Goal: Task Accomplishment & Management: Manage account settings

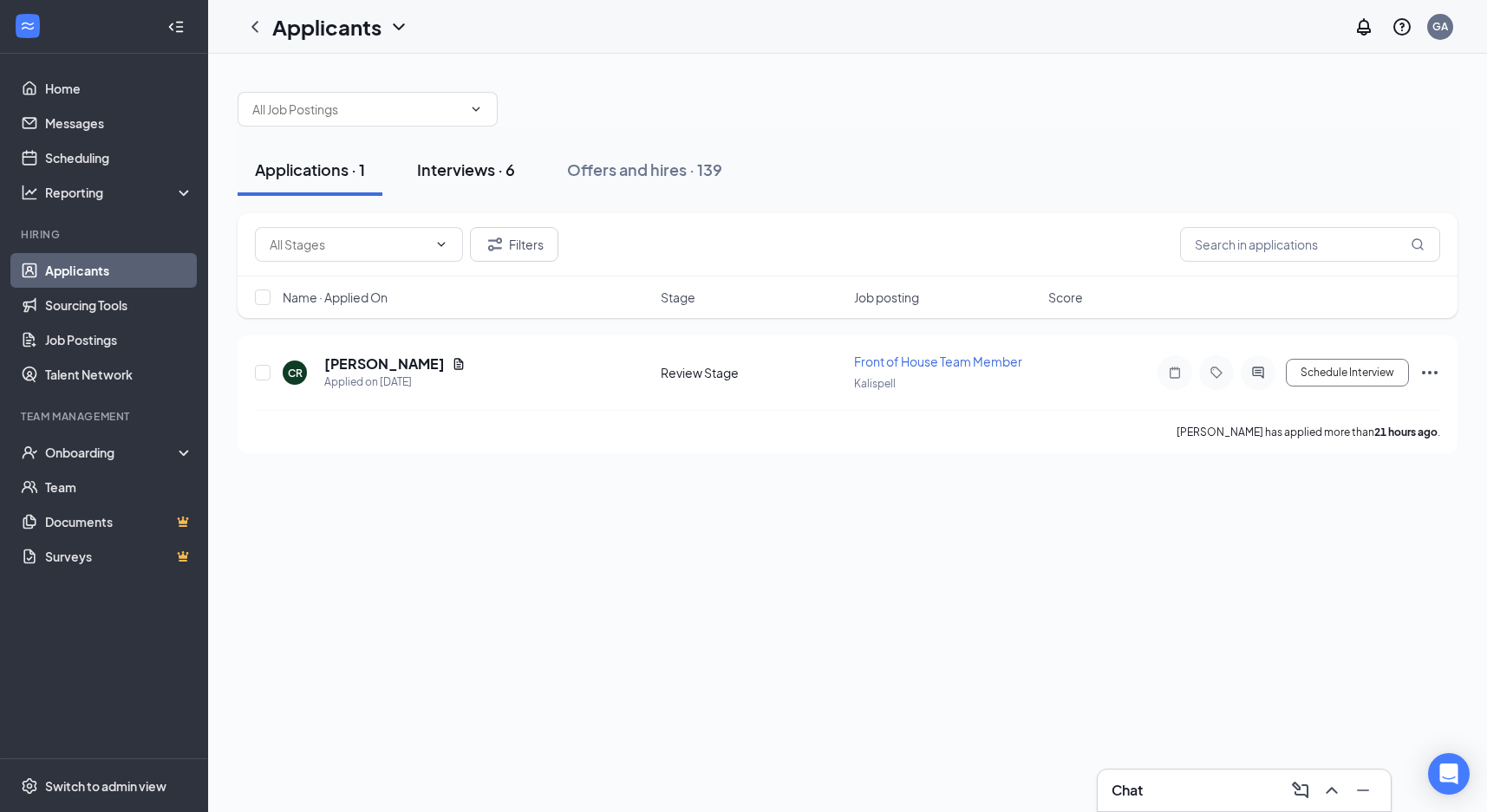
click at [452, 168] on div "Interviews · 6" at bounding box center [466, 170] width 98 height 22
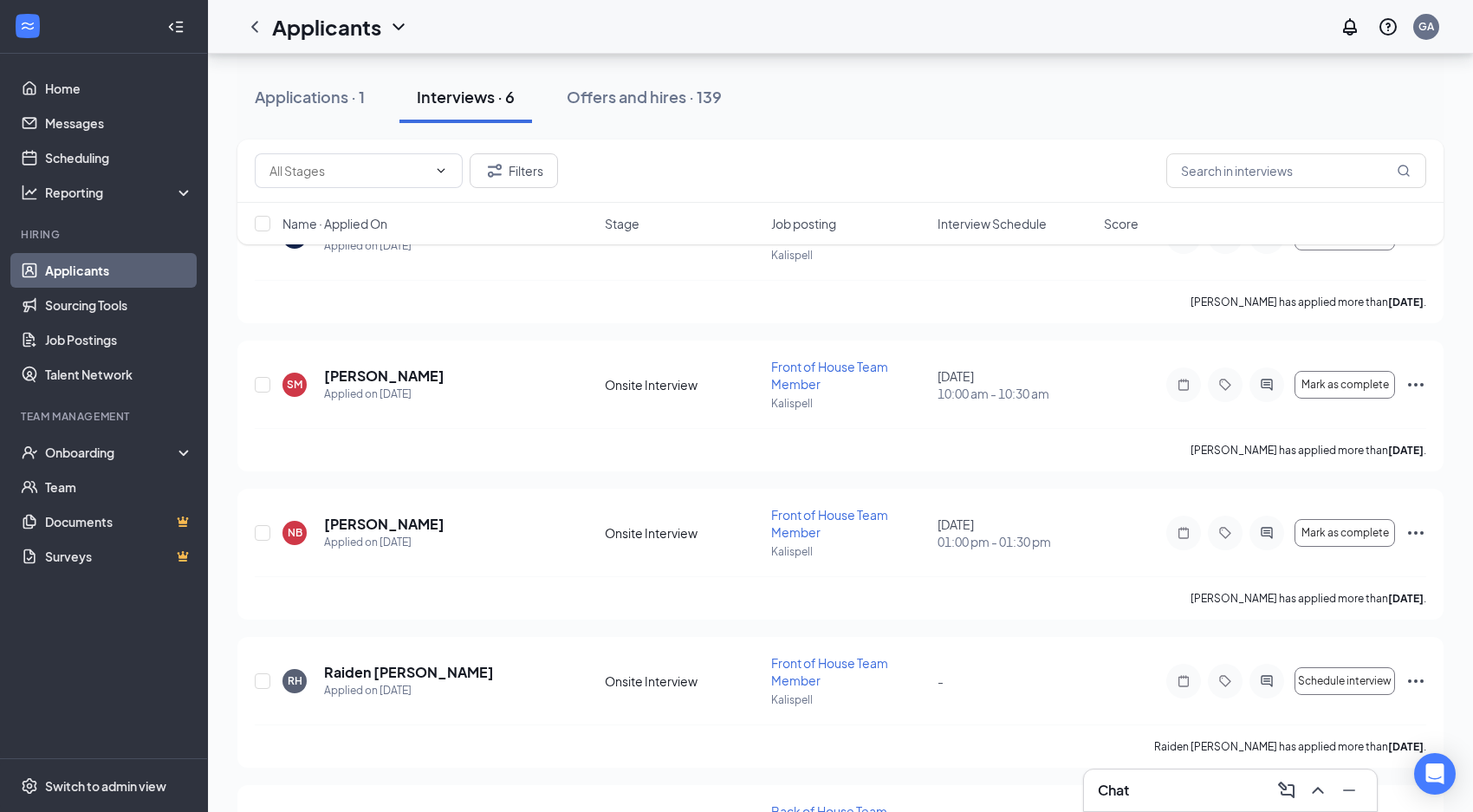
scroll to position [173, 0]
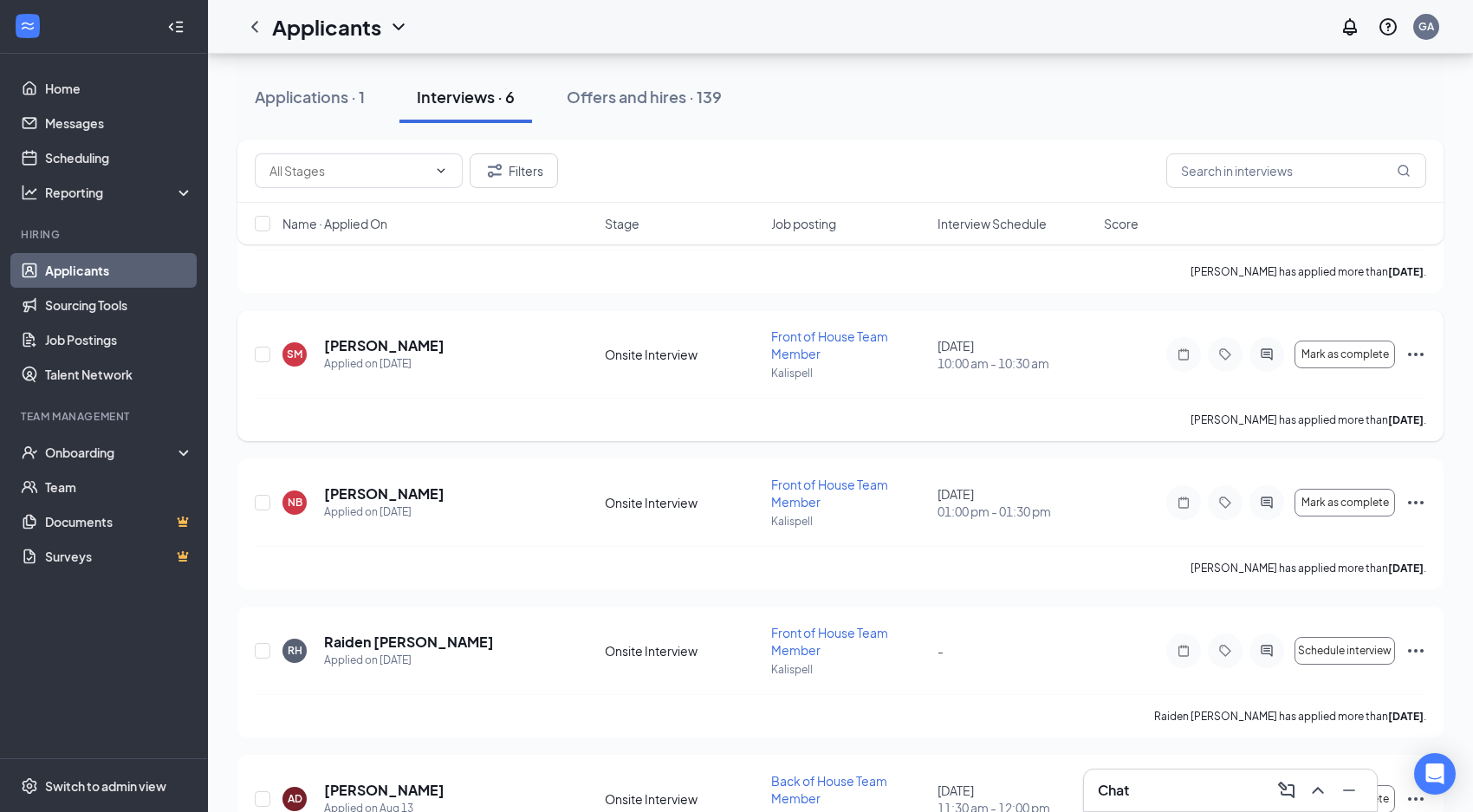
click at [1415, 356] on icon "Ellipses" at bounding box center [1416, 354] width 21 height 21
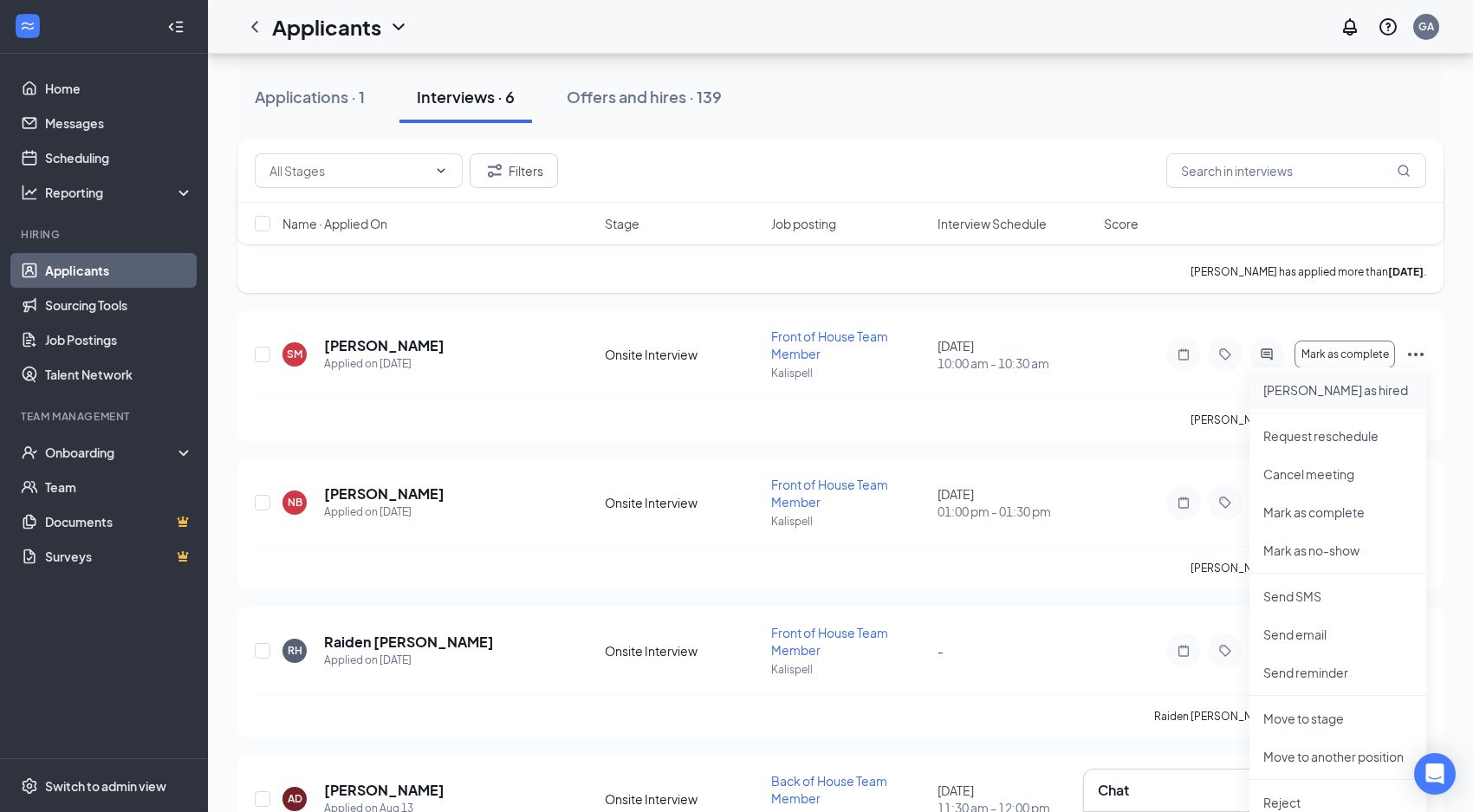
click at [1286, 390] on p "[PERSON_NAME] as hired" at bounding box center [1338, 391] width 149 height 18
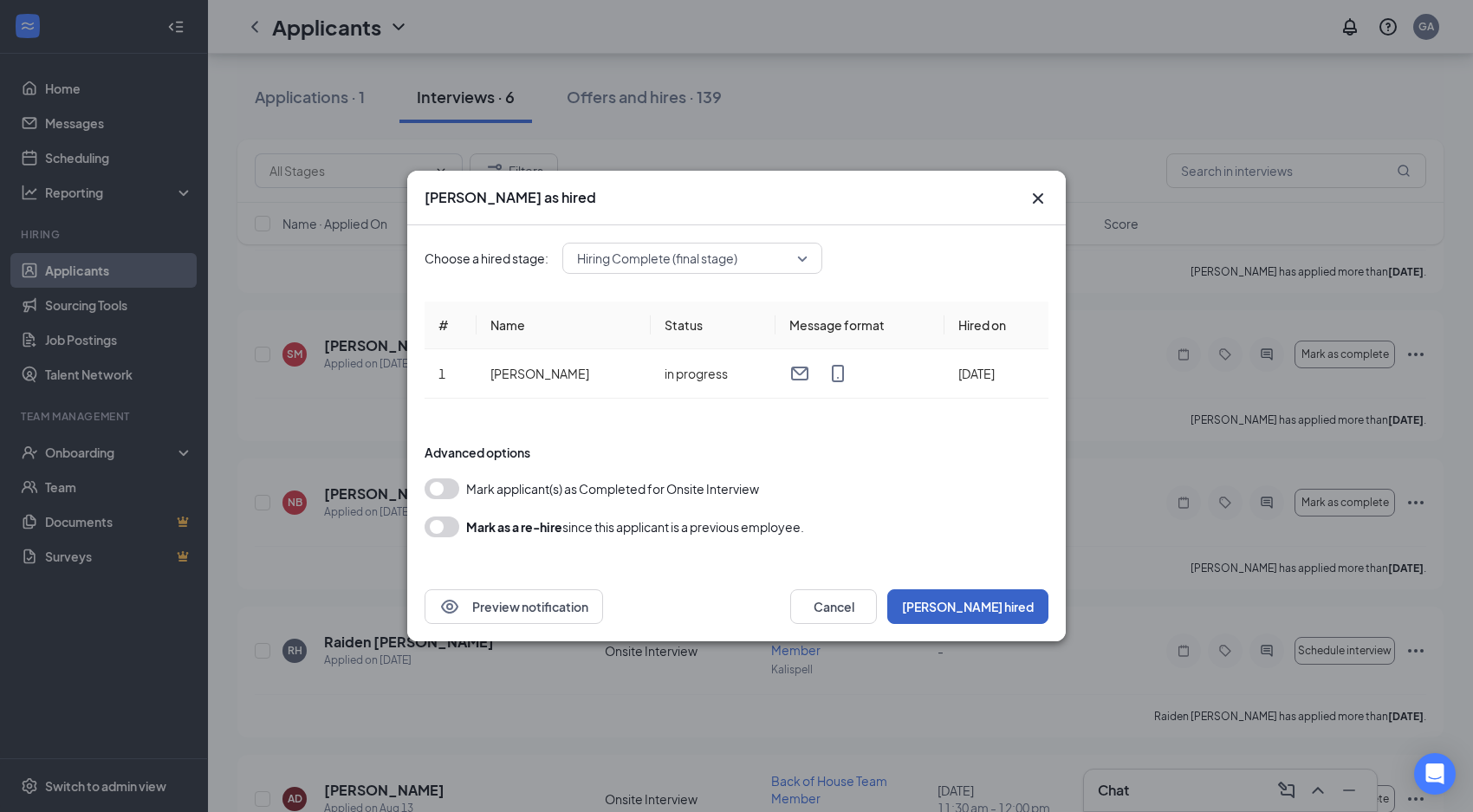
click at [999, 610] on button "[PERSON_NAME] hired" at bounding box center [968, 606] width 161 height 34
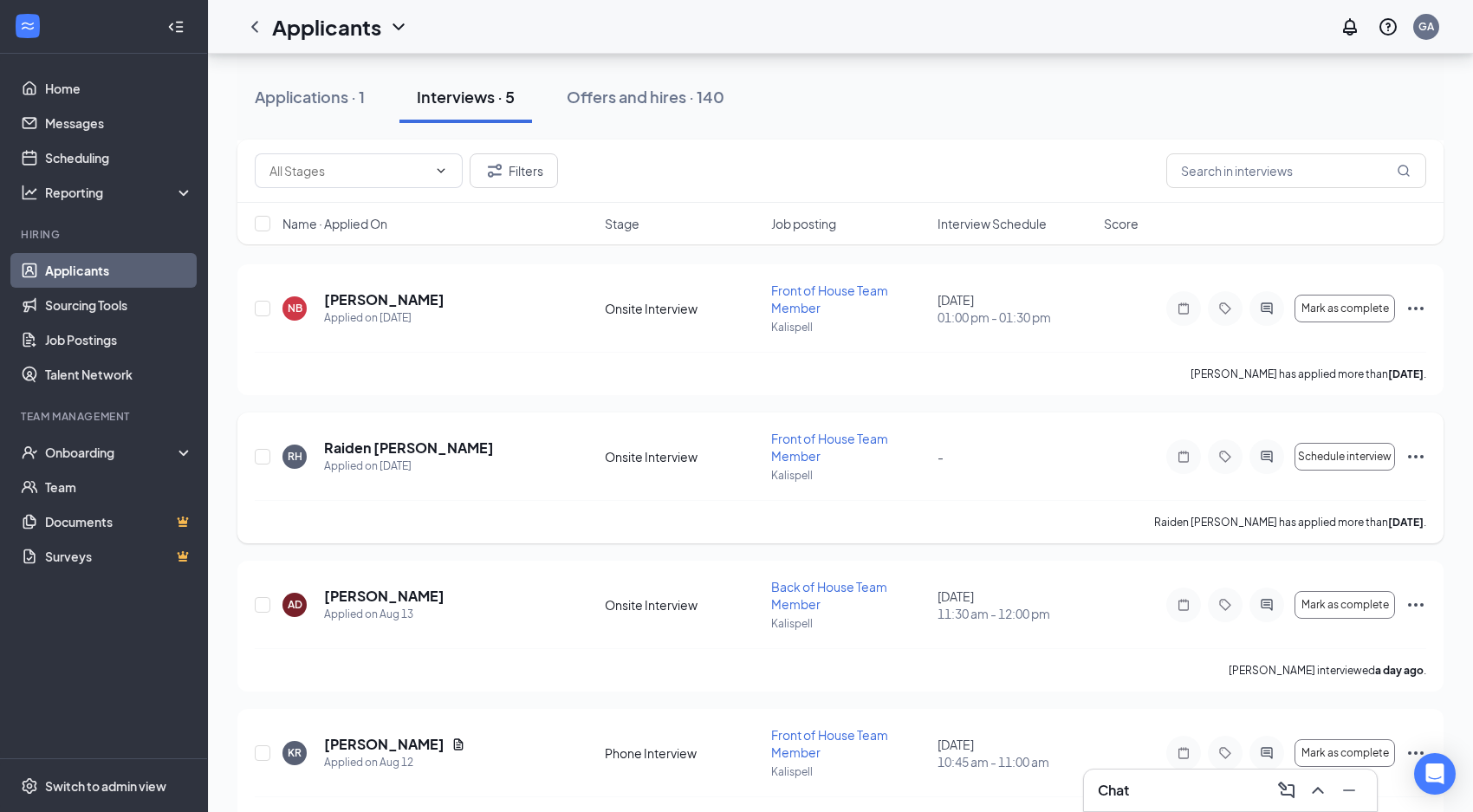
scroll to position [268, 0]
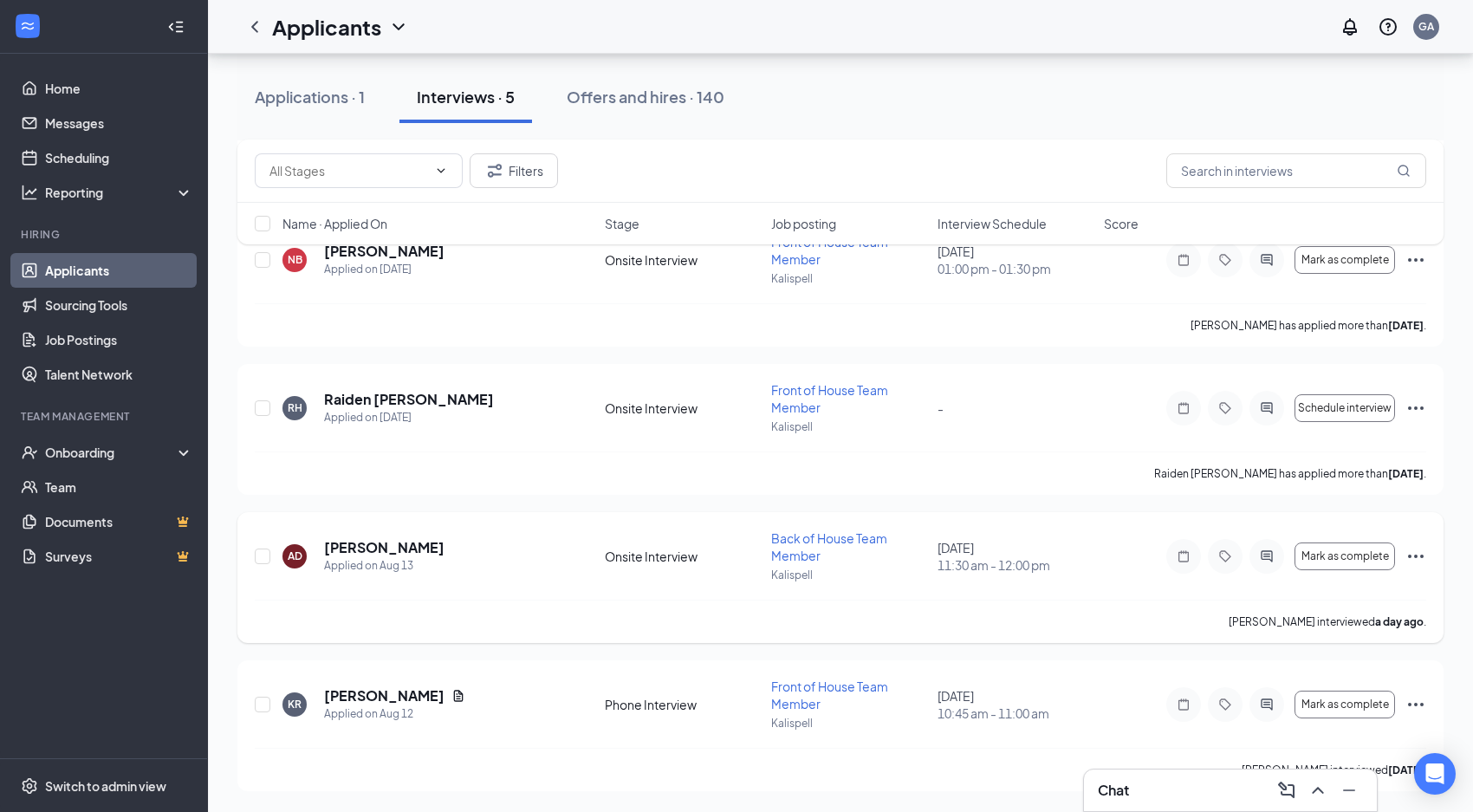
click at [1416, 554] on icon "Ellipses" at bounding box center [1416, 557] width 21 height 21
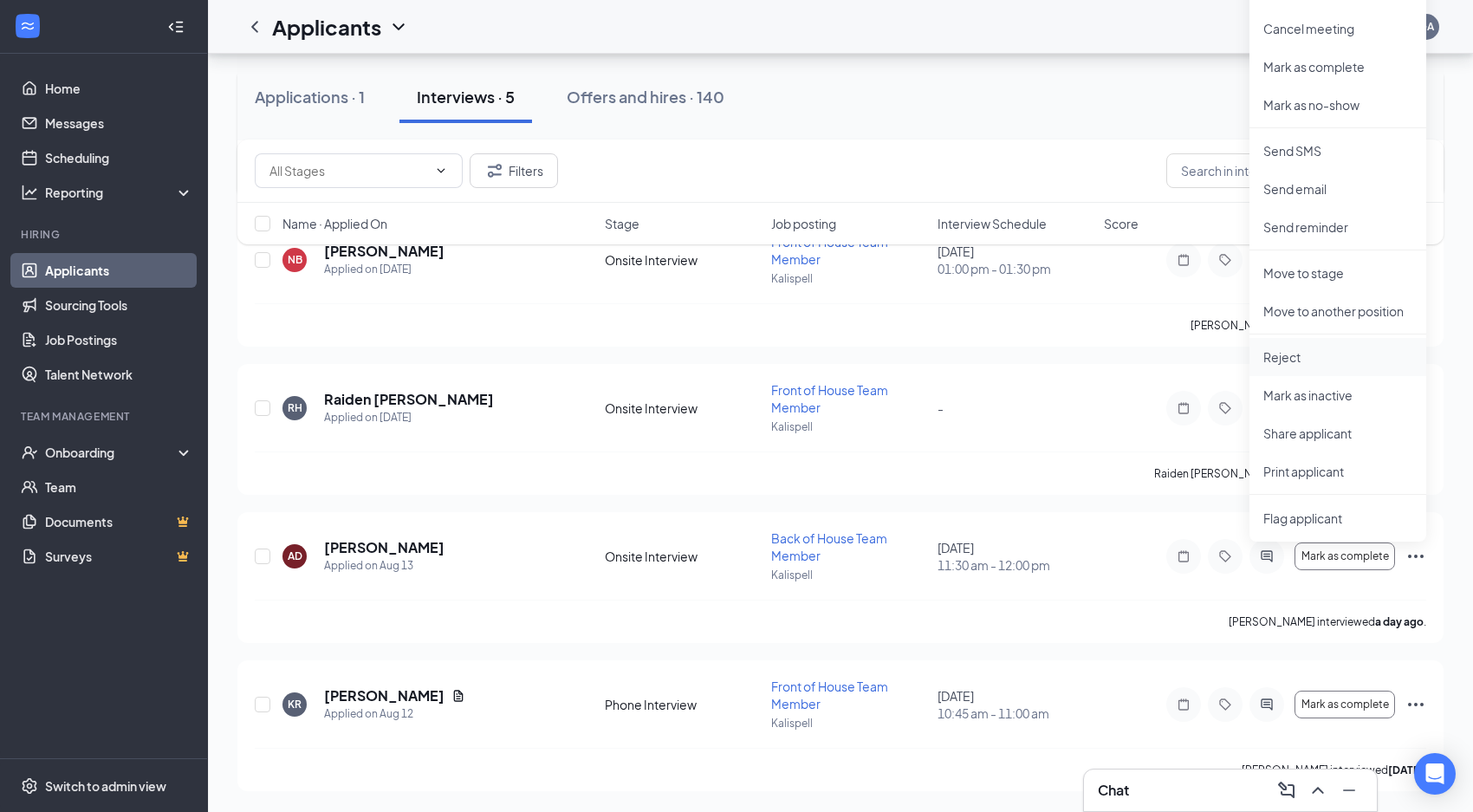
click at [1287, 358] on p "Reject" at bounding box center [1338, 357] width 149 height 18
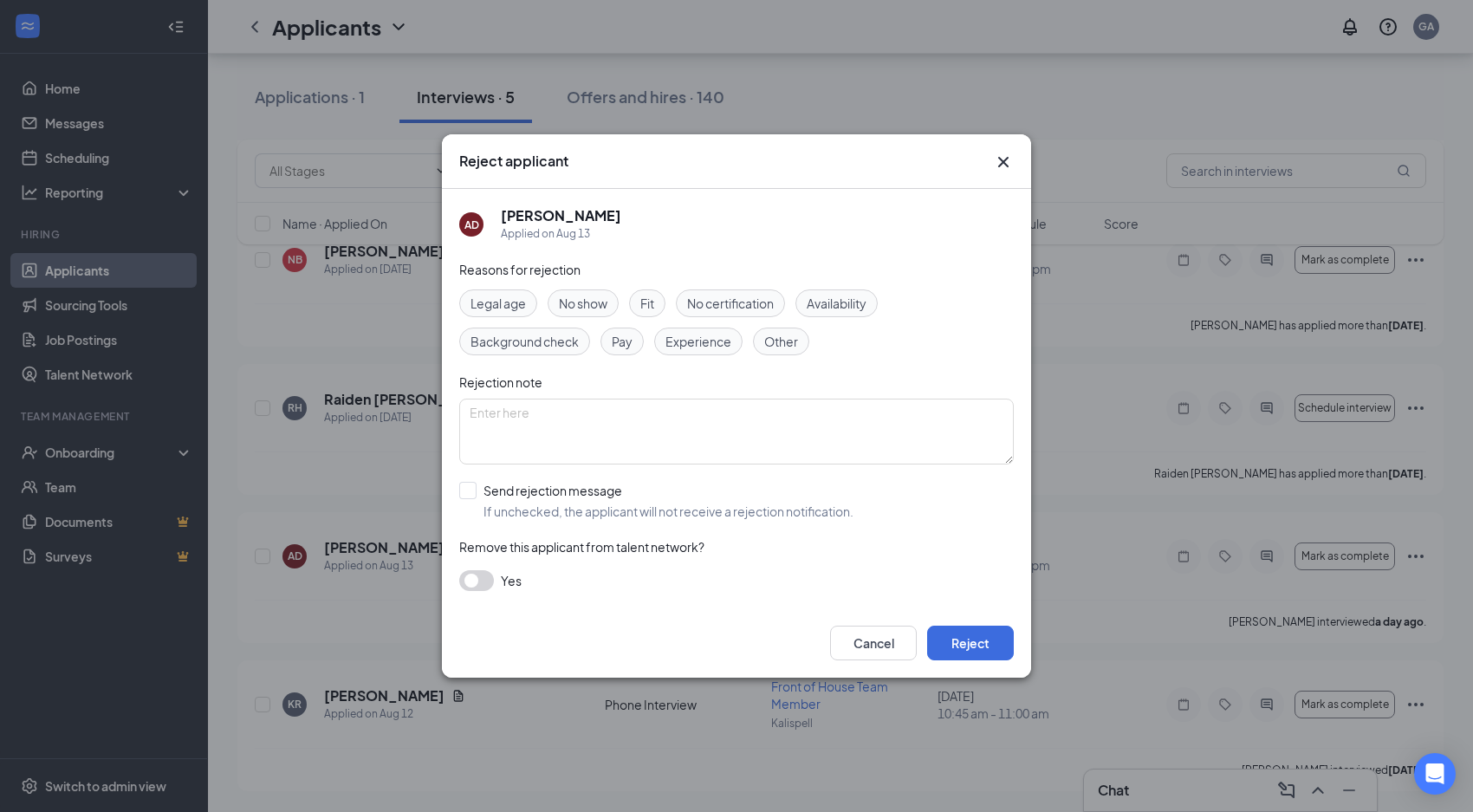
click at [645, 305] on span "Fit" at bounding box center [648, 304] width 14 height 19
click at [469, 486] on input "Send rejection message If unchecked, the applicant will not receive a rejection…" at bounding box center [657, 500] width 394 height 38
checkbox input "true"
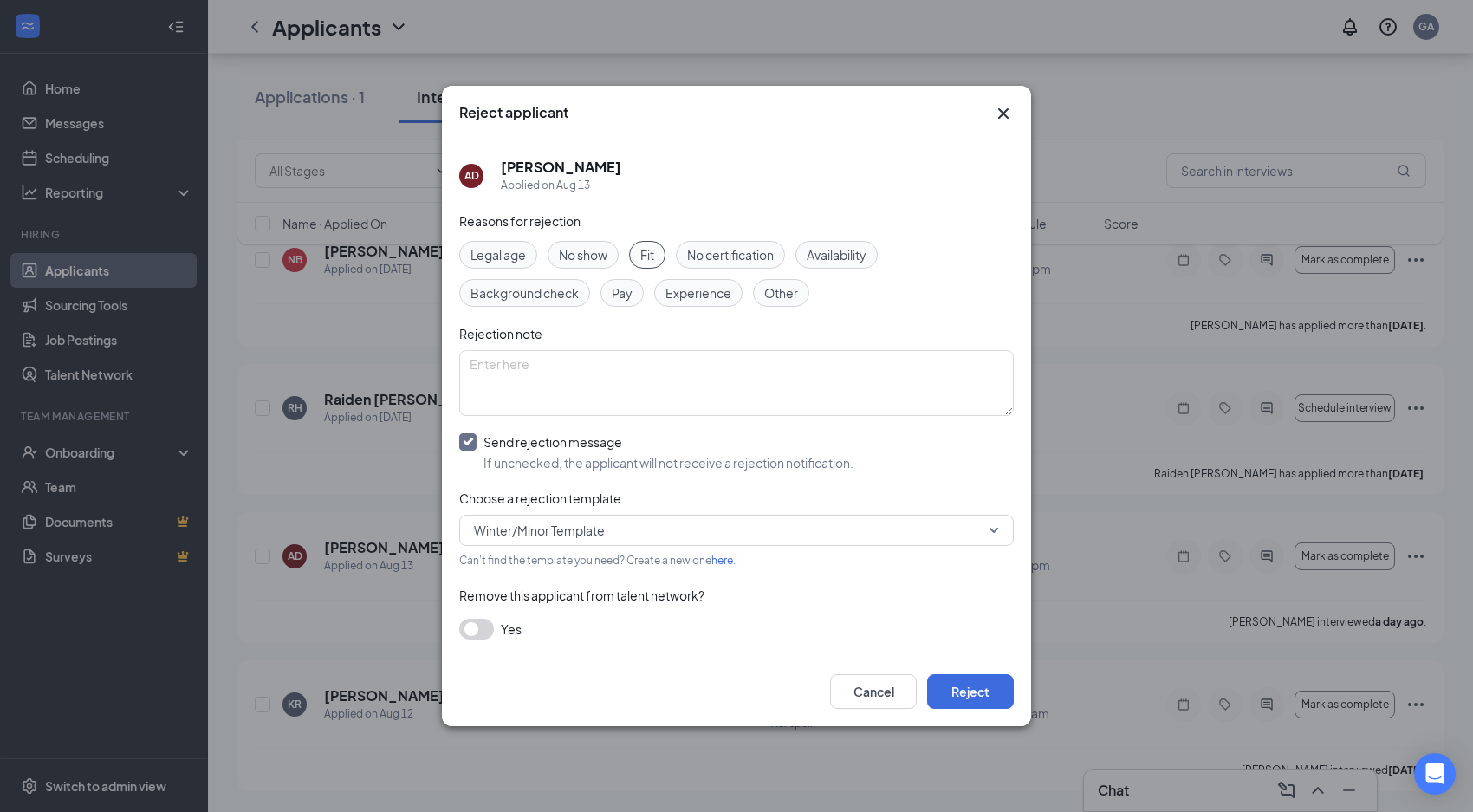
click at [563, 531] on span "Winter/Minor Template" at bounding box center [540, 530] width 131 height 26
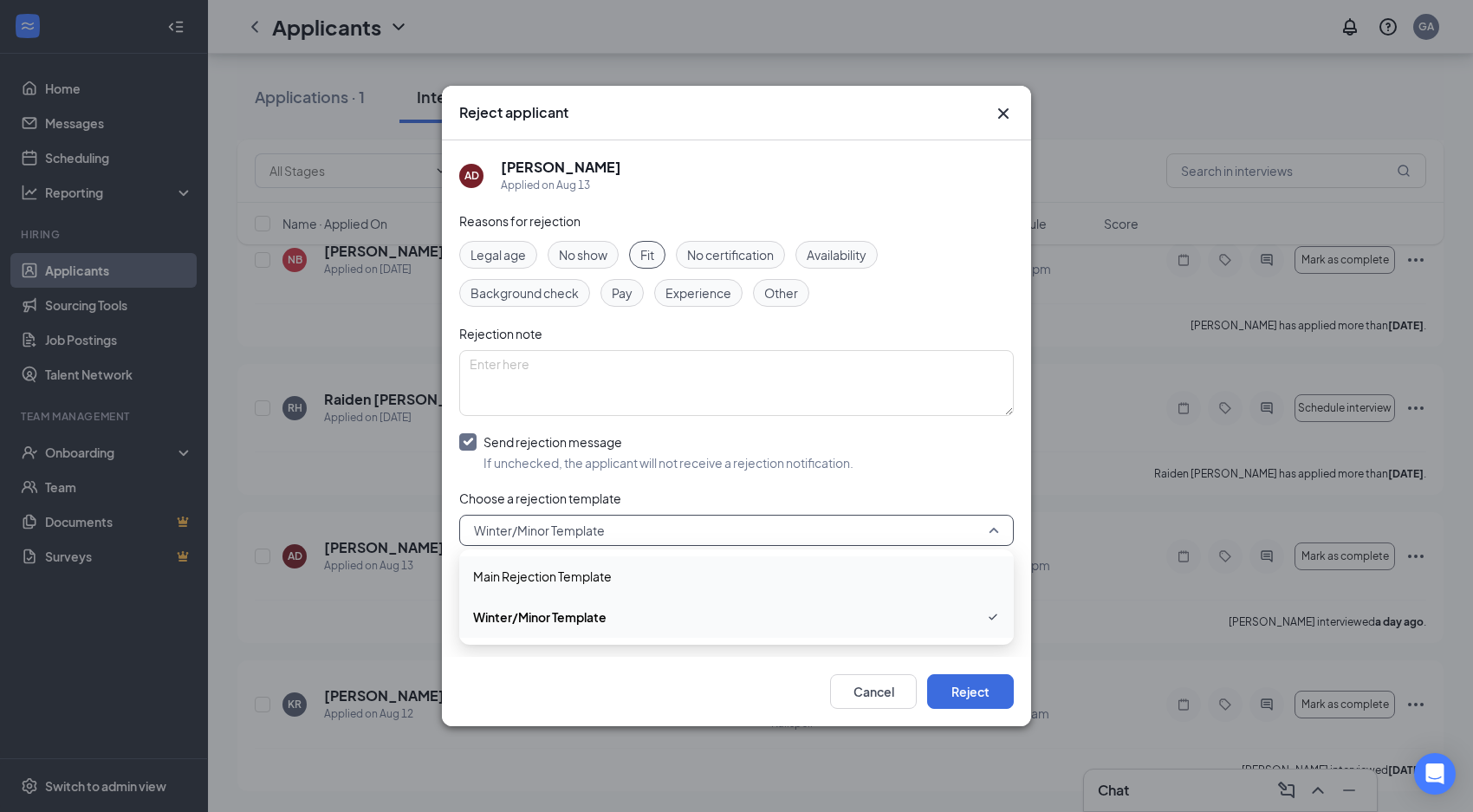
click at [571, 574] on span "Main Rejection Template" at bounding box center [543, 576] width 139 height 19
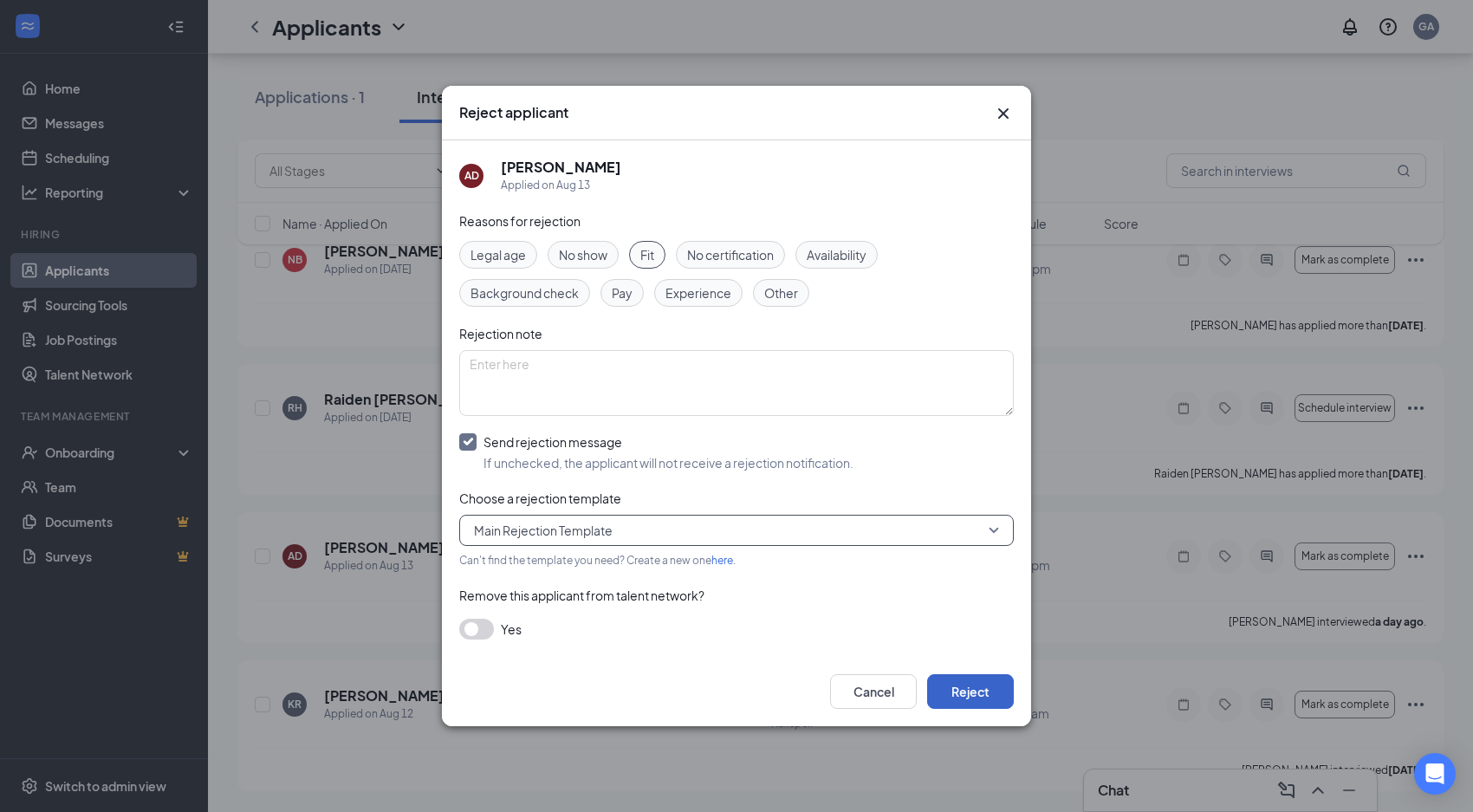
click at [985, 691] on button "Reject" at bounding box center [971, 691] width 87 height 34
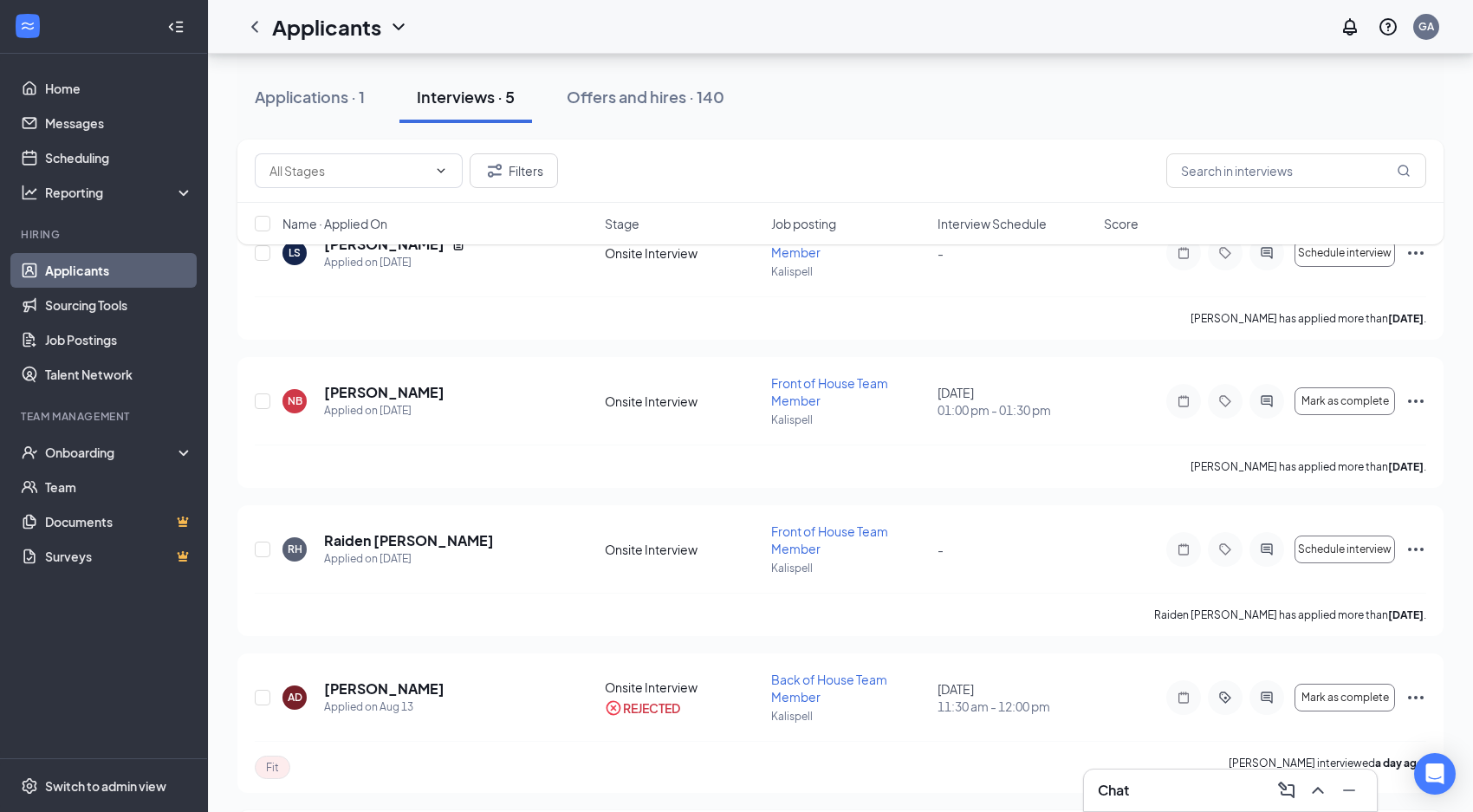
scroll to position [17, 0]
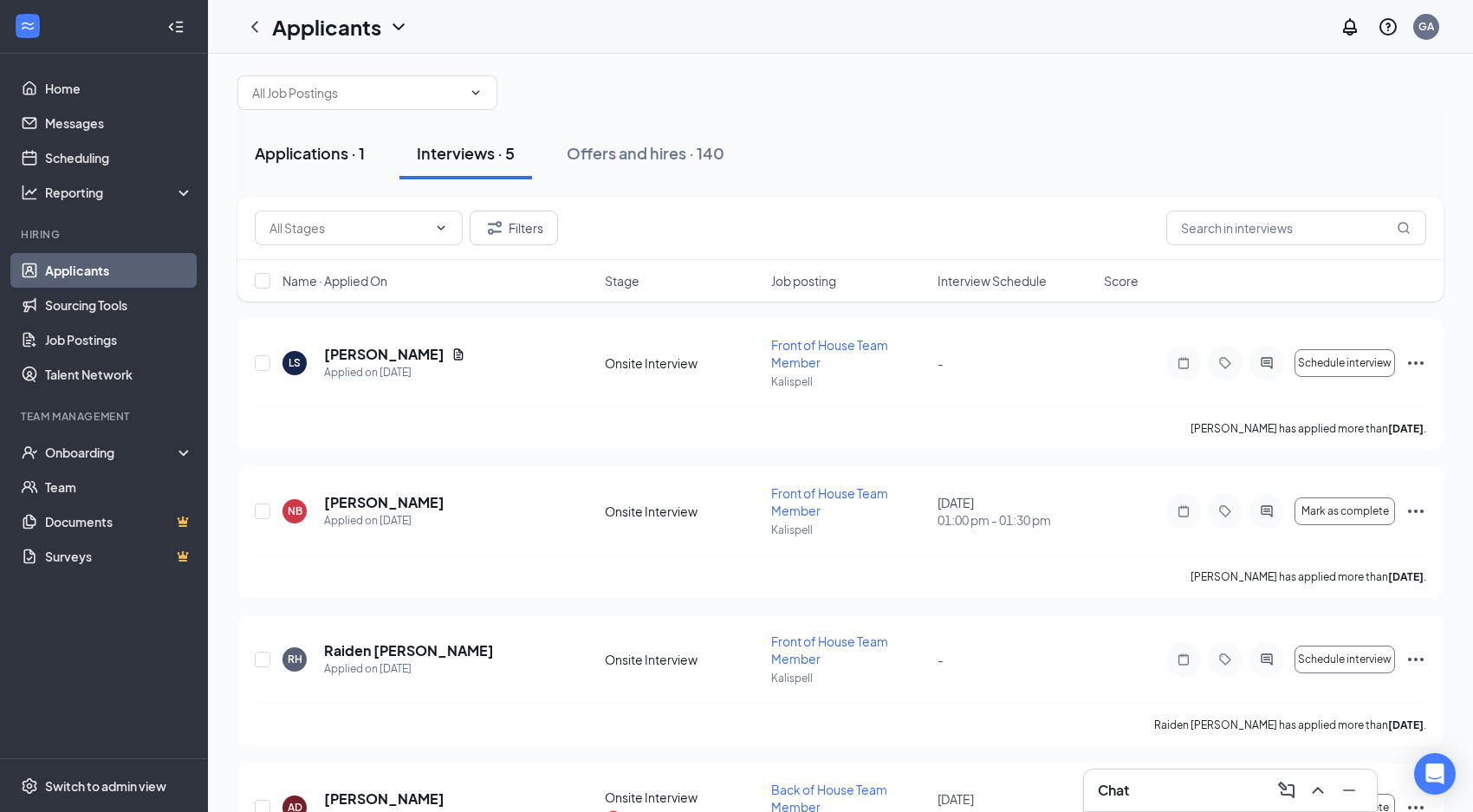
click at [341, 159] on div "Applications · 1" at bounding box center [309, 153] width 110 height 22
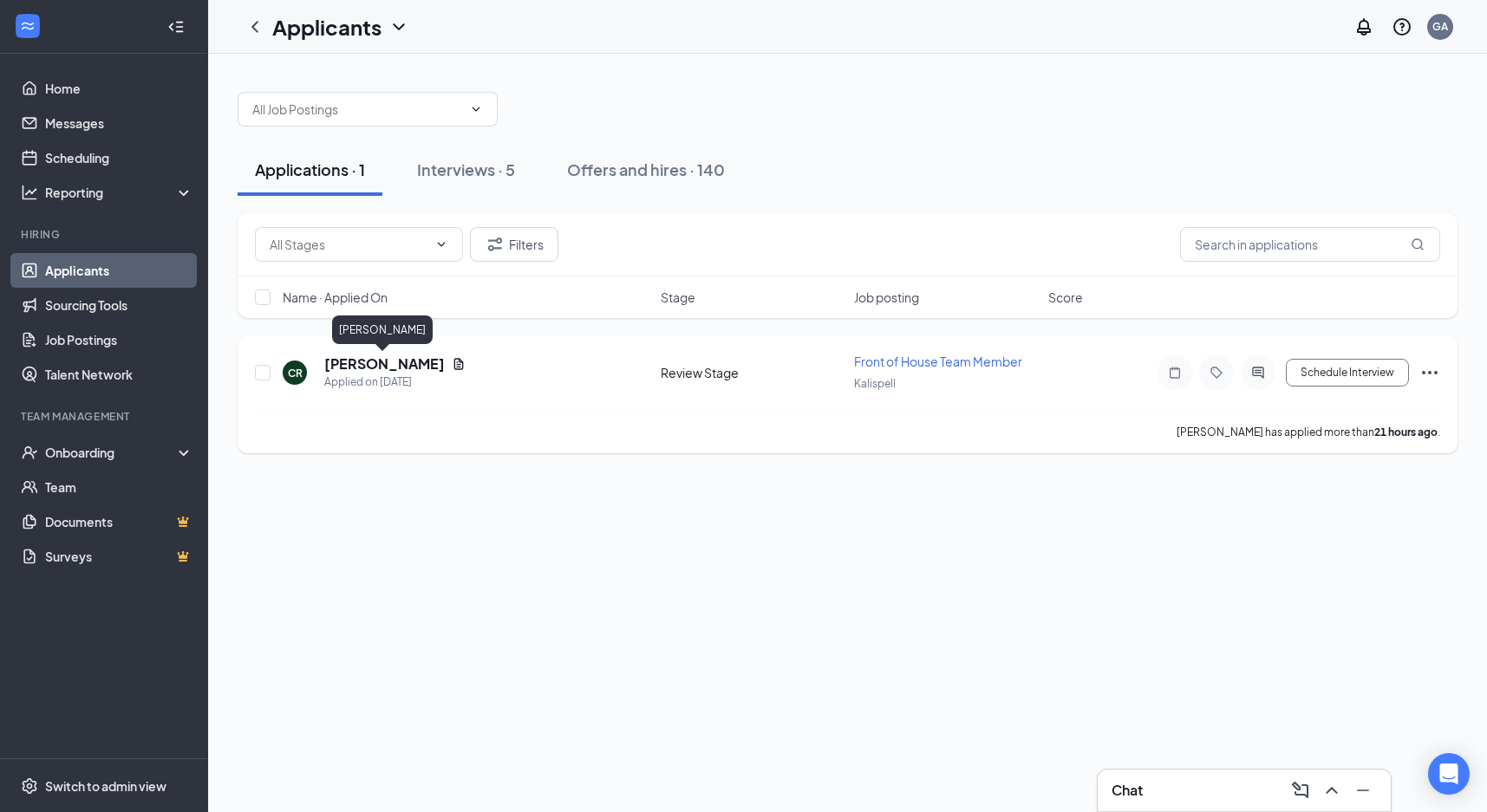
click at [401, 368] on h5 "[PERSON_NAME]" at bounding box center [385, 364] width 120 height 19
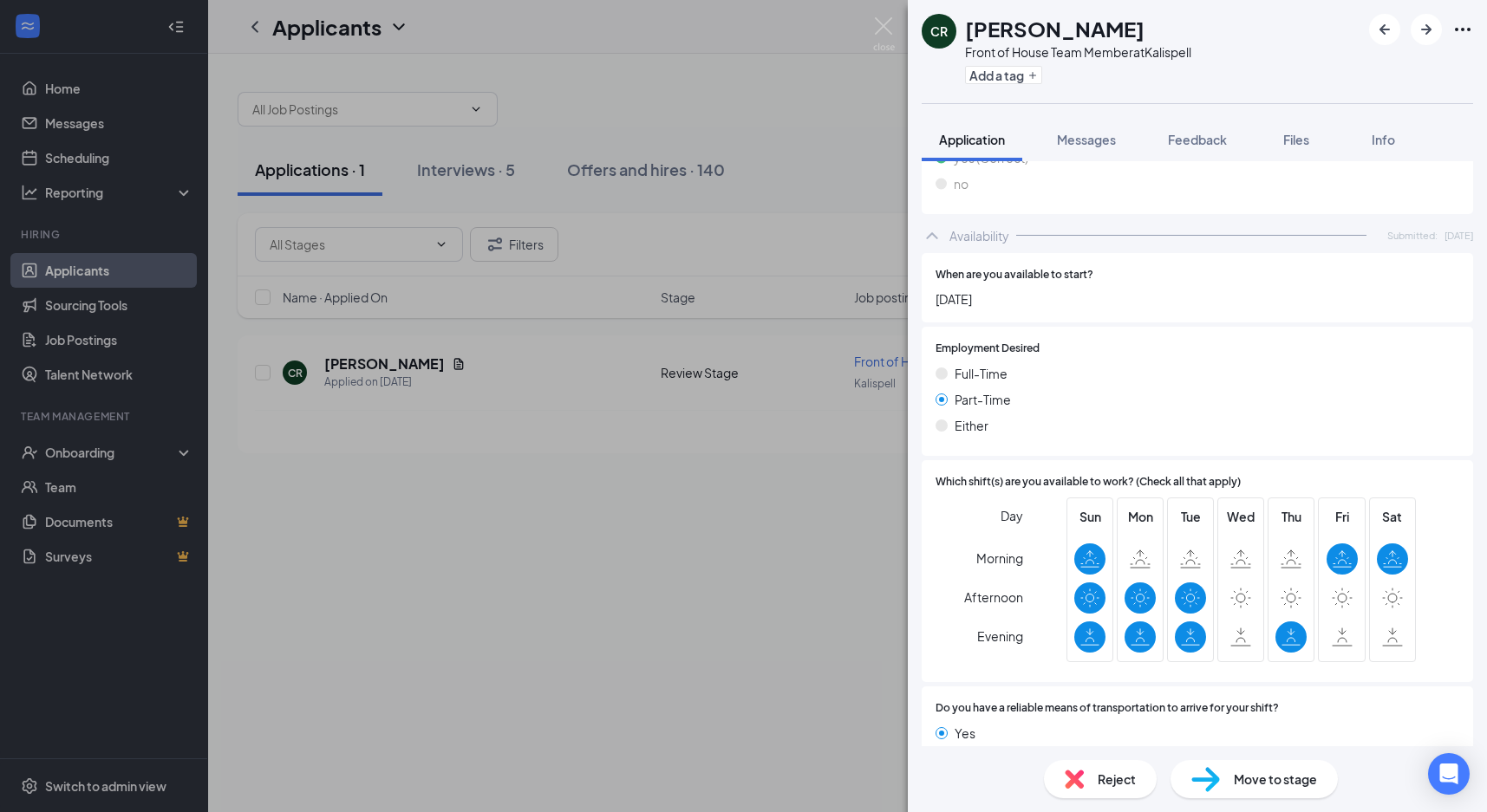
scroll to position [964, 0]
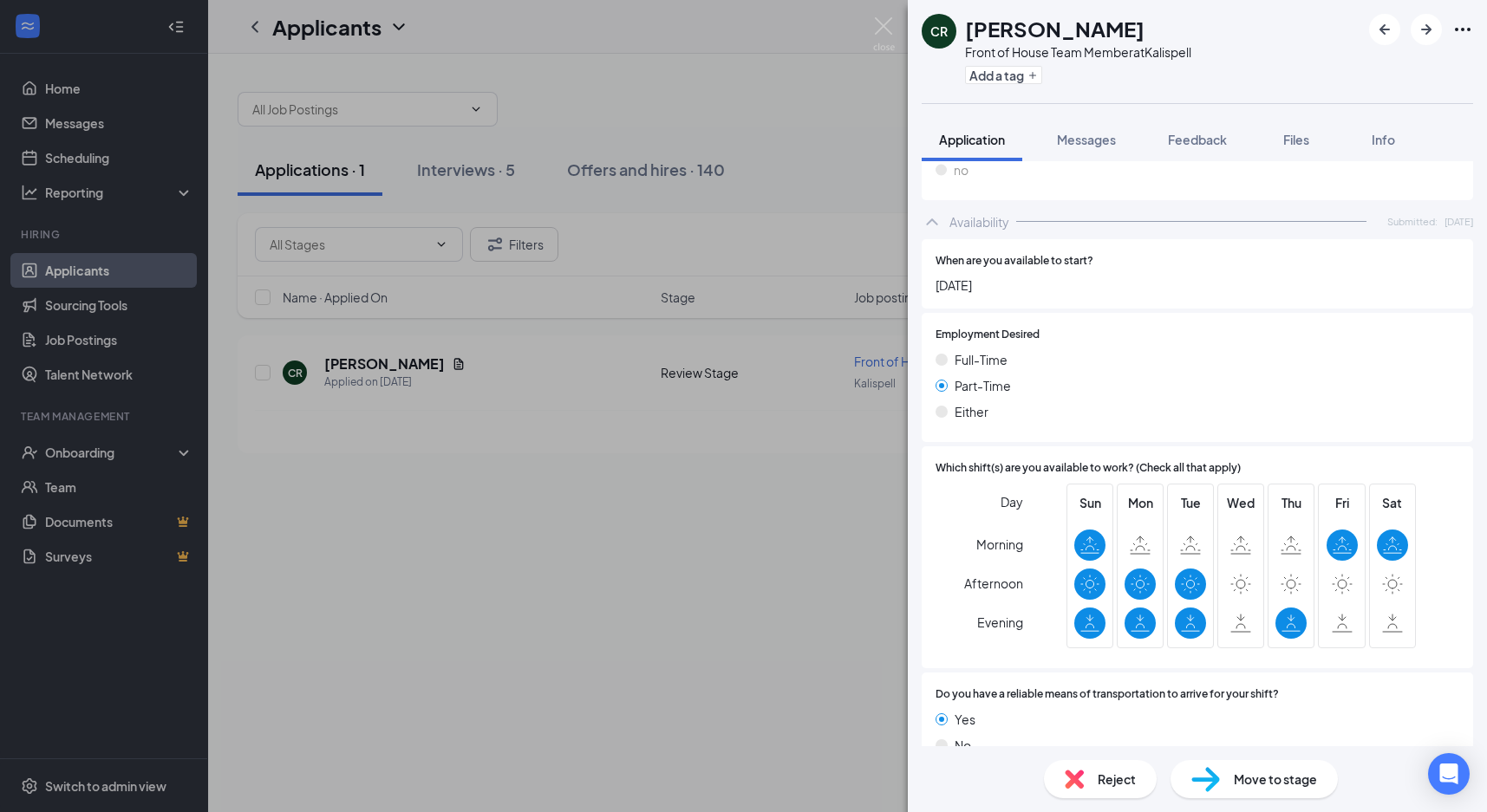
click at [1114, 782] on div "Reject" at bounding box center [1101, 778] width 113 height 38
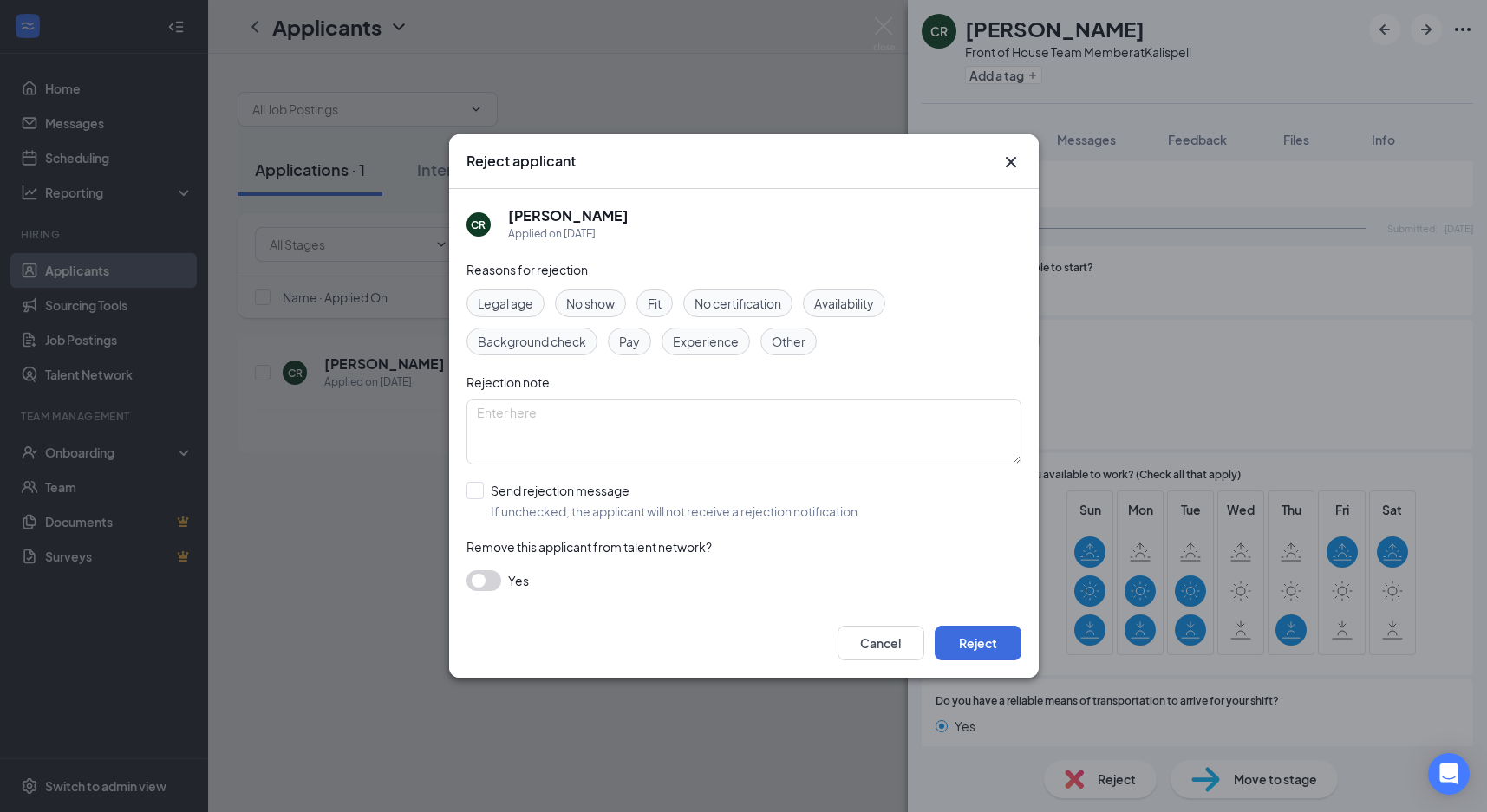
click at [827, 304] on span "Availability" at bounding box center [844, 304] width 60 height 19
click at [475, 493] on input "Send rejection message If unchecked, the applicant will not receive a rejection…" at bounding box center [664, 500] width 394 height 38
checkbox input "true"
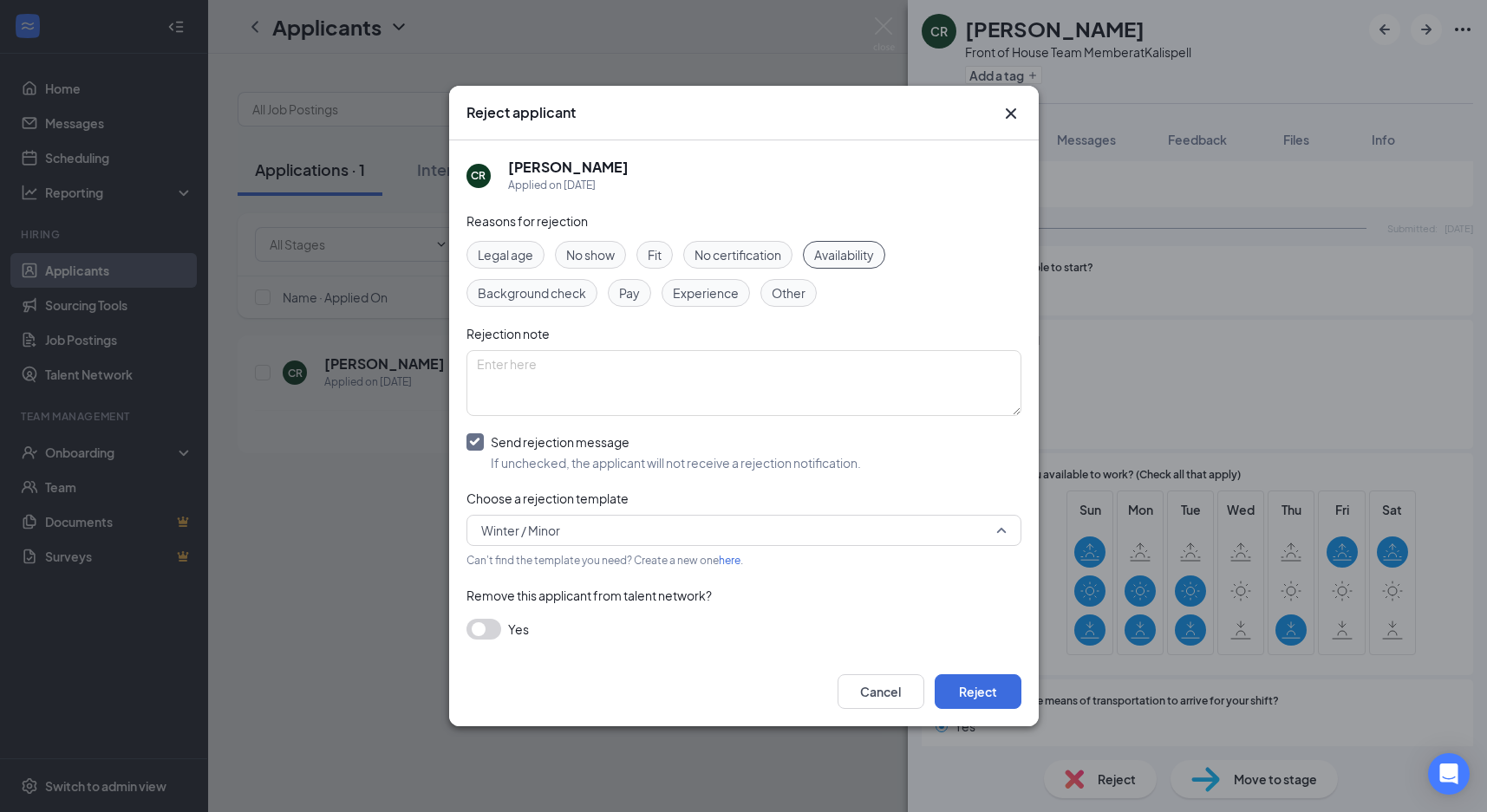
click at [542, 534] on span "Winter / Minor" at bounding box center [520, 530] width 79 height 26
click at [953, 684] on button "Reject" at bounding box center [978, 691] width 87 height 34
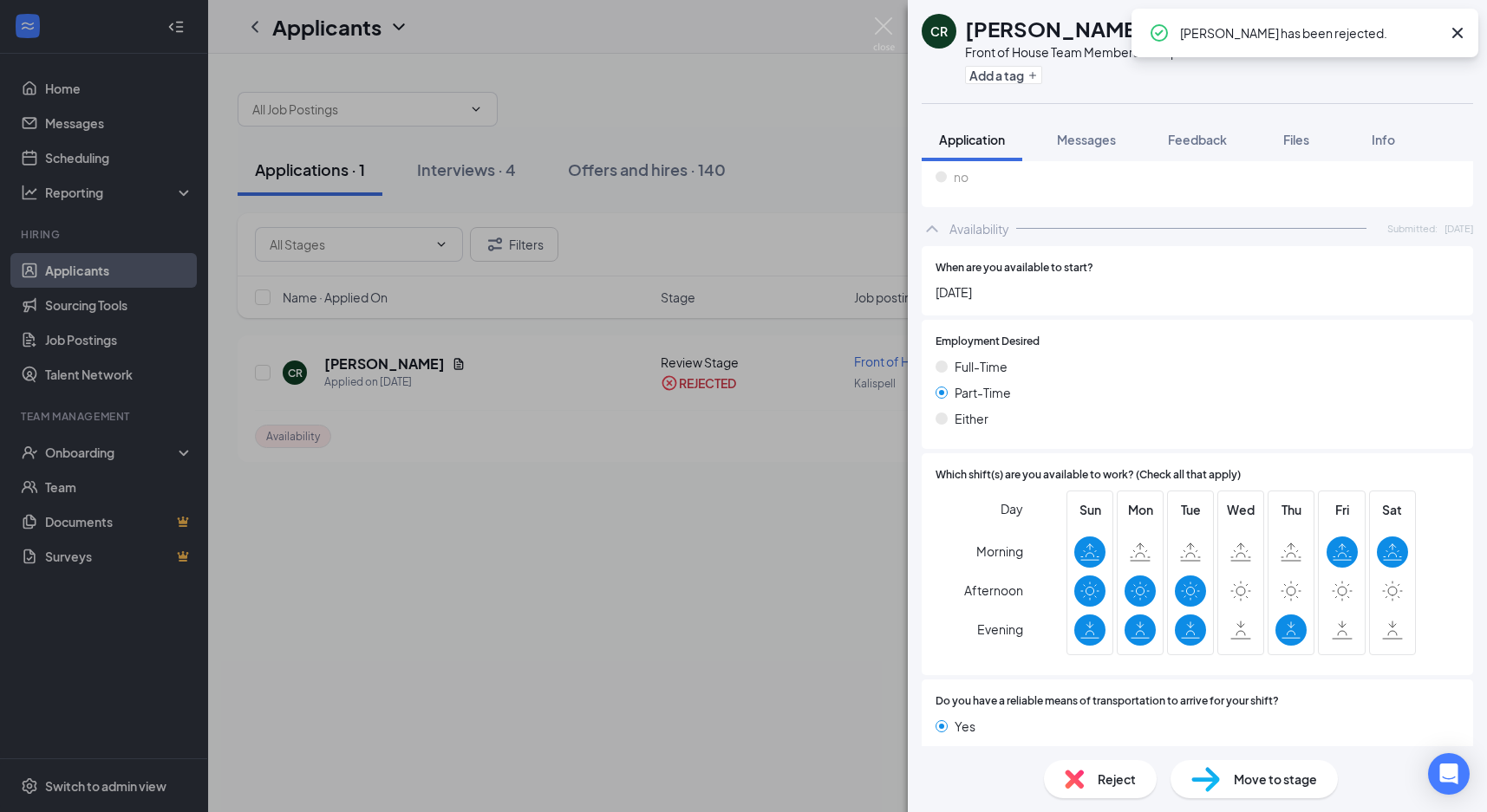
click at [888, 15] on div "CR [PERSON_NAME] Front of House Team Member at [GEOGRAPHIC_DATA] Add a tag Appl…" at bounding box center [744, 406] width 1487 height 812
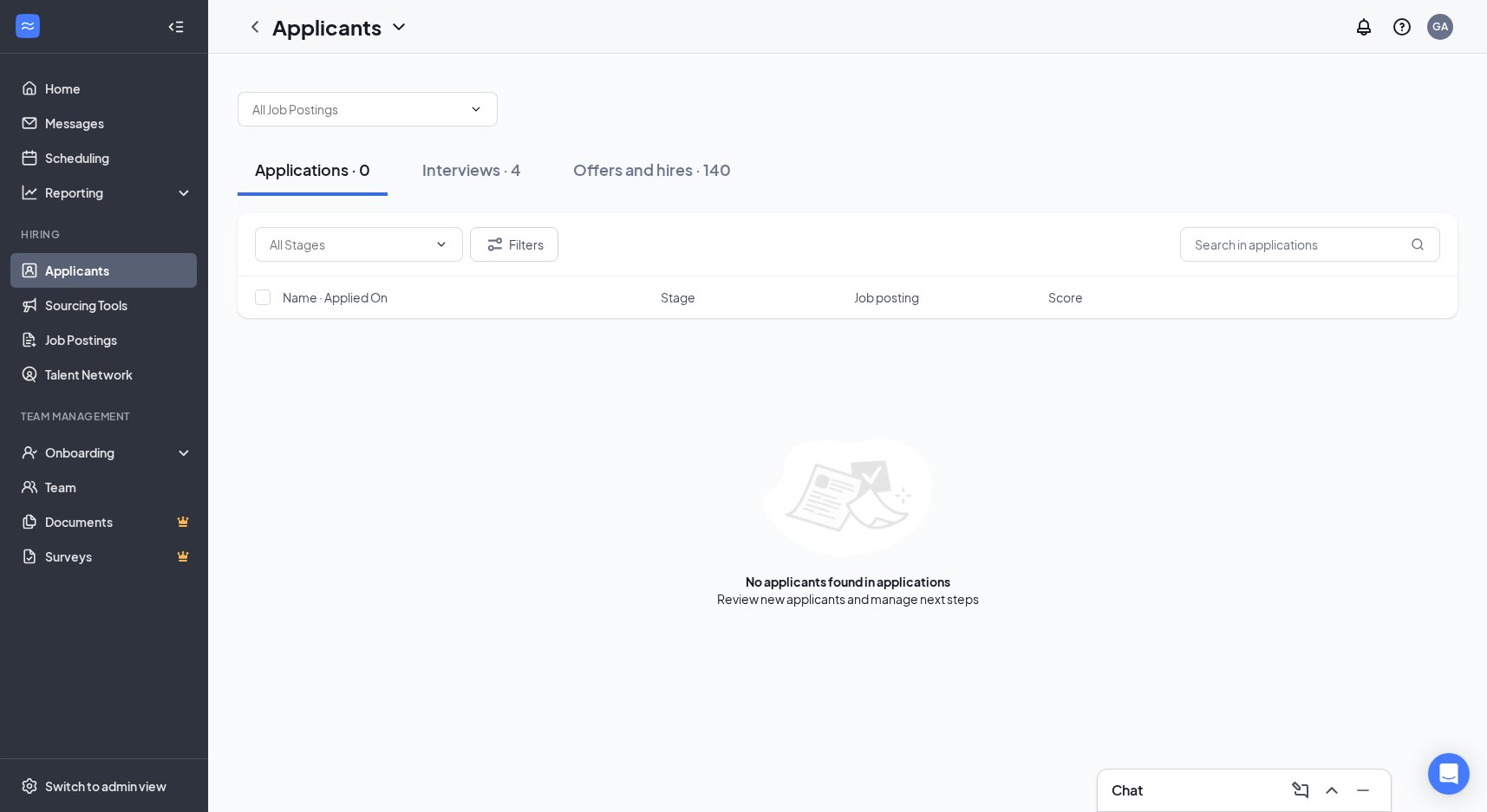
click at [1419, 186] on div "Applications · 0 Interviews · 4 Offers and hires · 140" at bounding box center [848, 170] width 1220 height 52
